Goal: Information Seeking & Learning: Learn about a topic

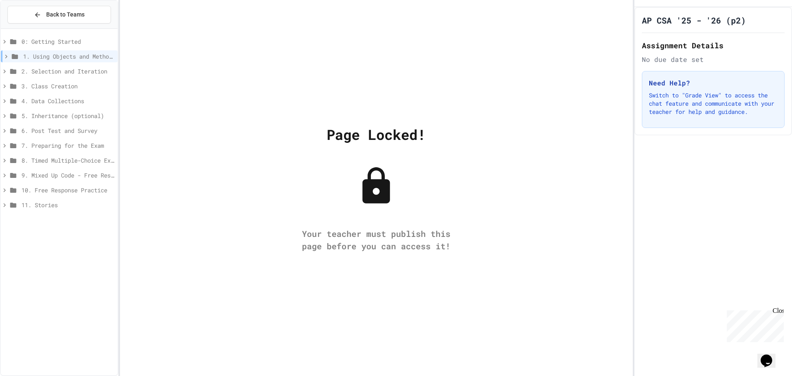
click at [43, 54] on span "1. Using Objects and Methods" at bounding box center [68, 56] width 91 height 9
click at [4, 55] on icon at bounding box center [5, 56] width 7 height 7
